Goal: Task Accomplishment & Management: Manage account settings

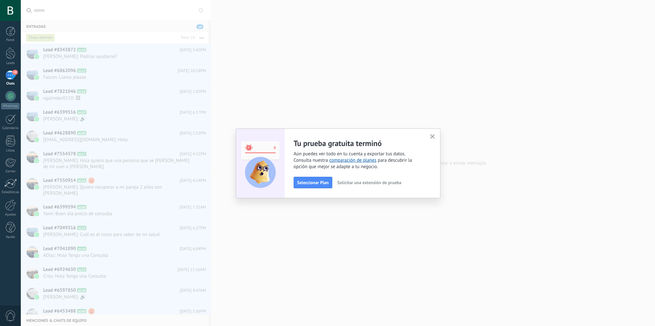
click at [360, 182] on span "Solicitar una extensión de prueba" at bounding box center [369, 182] width 64 height 4
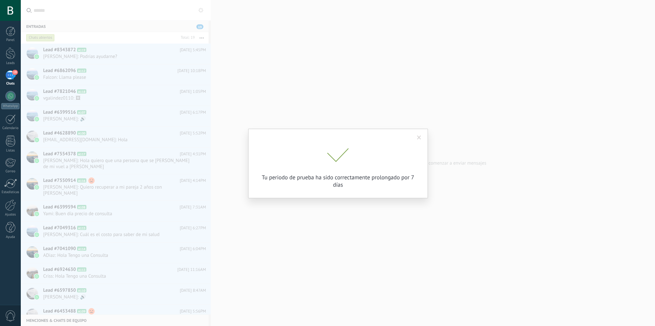
click at [421, 138] on span at bounding box center [419, 137] width 4 height 4
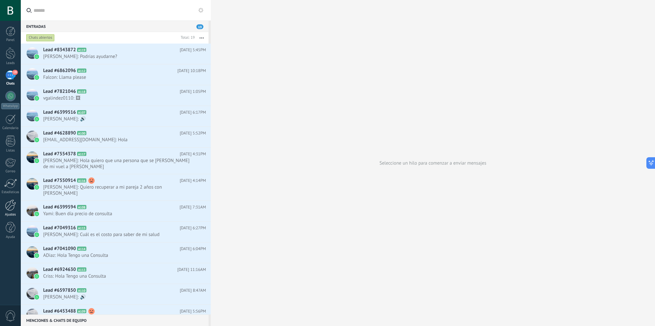
click at [12, 201] on div at bounding box center [10, 204] width 11 height 11
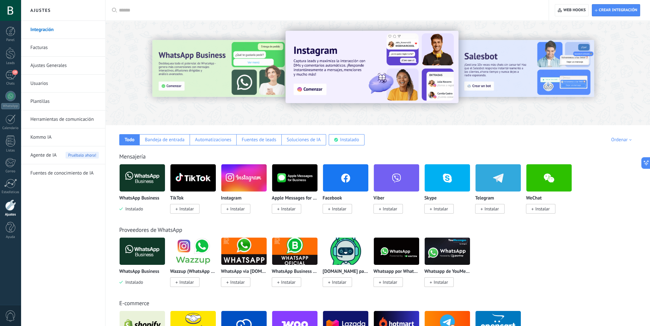
click at [42, 50] on link "Facturas" at bounding box center [64, 48] width 68 height 18
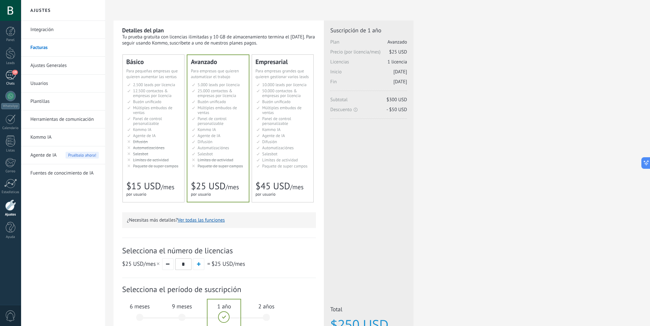
click at [13, 77] on div "19" at bounding box center [10, 74] width 10 height 9
